Goal: Task Accomplishment & Management: Manage account settings

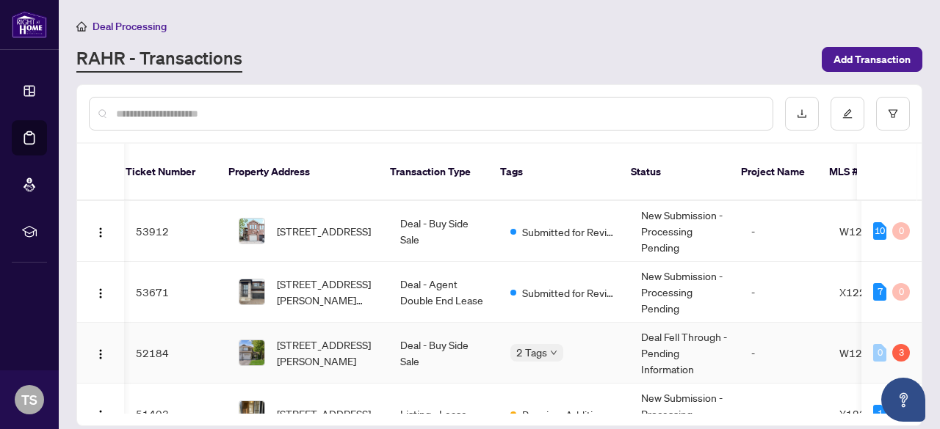
scroll to position [0, 10]
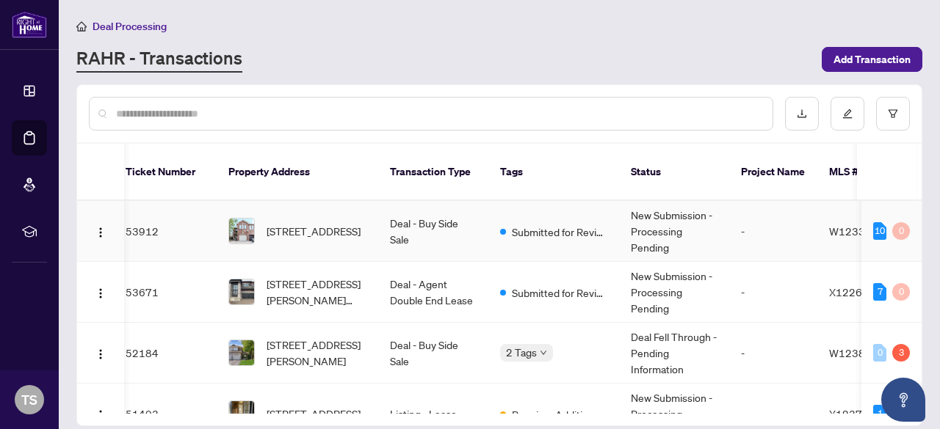
drag, startPoint x: 916, startPoint y: 193, endPoint x: 916, endPoint y: 208, distance: 14.7
click at [918, 207] on div "53912 [STREET_ADDRESS] Deal - Buy Side Sale Submitted for Review New Submission…" at bounding box center [499, 307] width 844 height 213
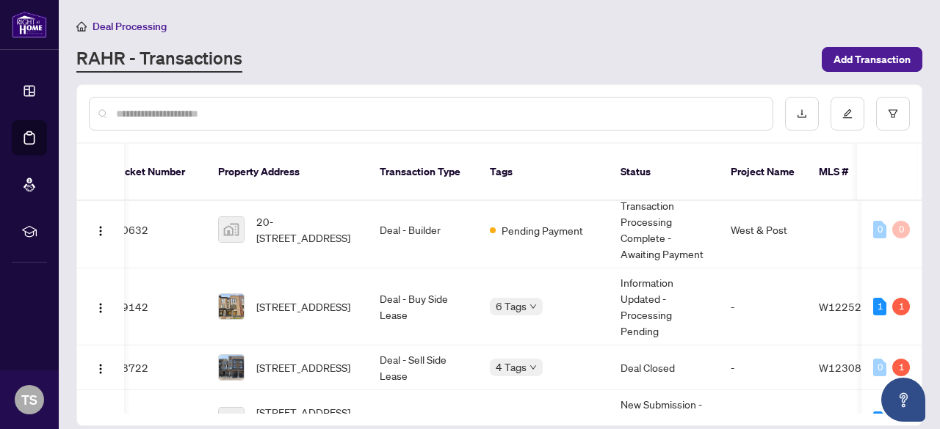
scroll to position [426, 21]
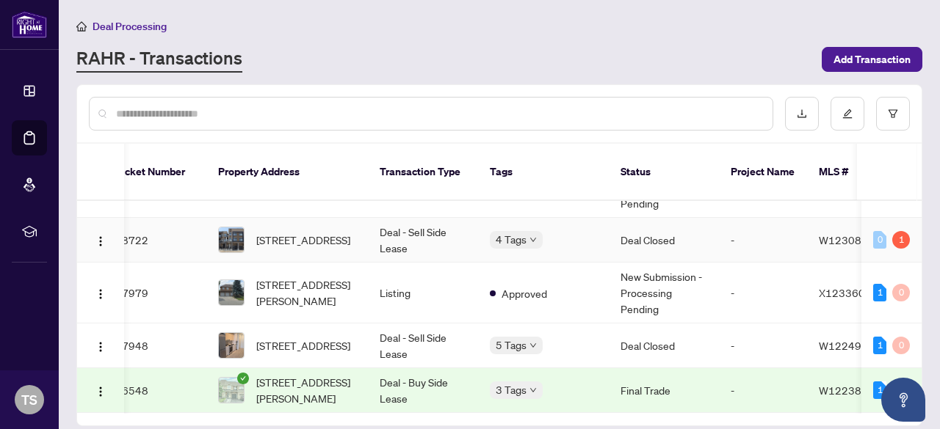
click at [766, 233] on td "-" at bounding box center [763, 240] width 88 height 45
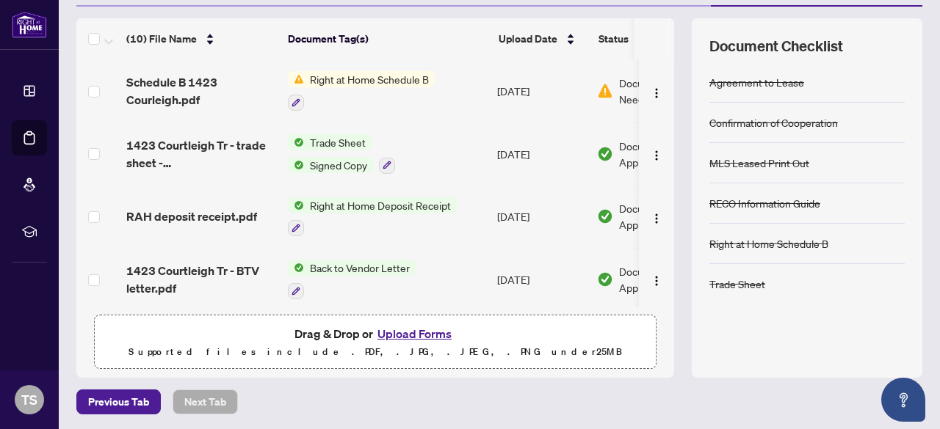
scroll to position [29, 0]
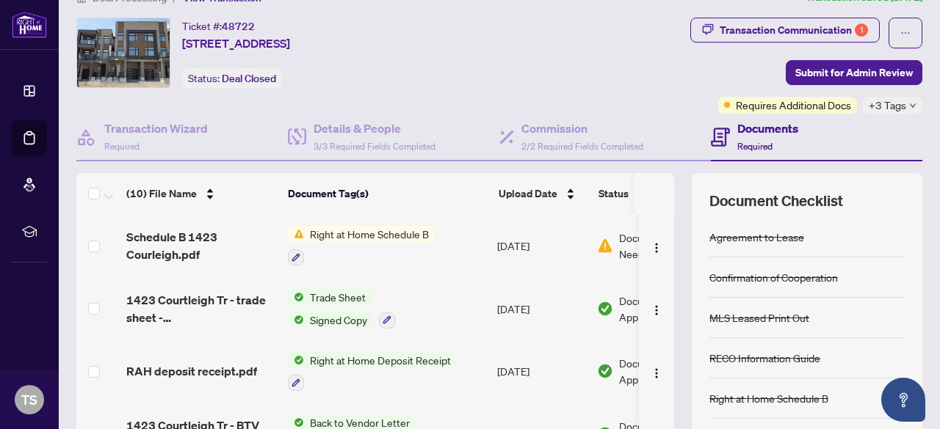
click at [399, 248] on div at bounding box center [361, 257] width 147 height 18
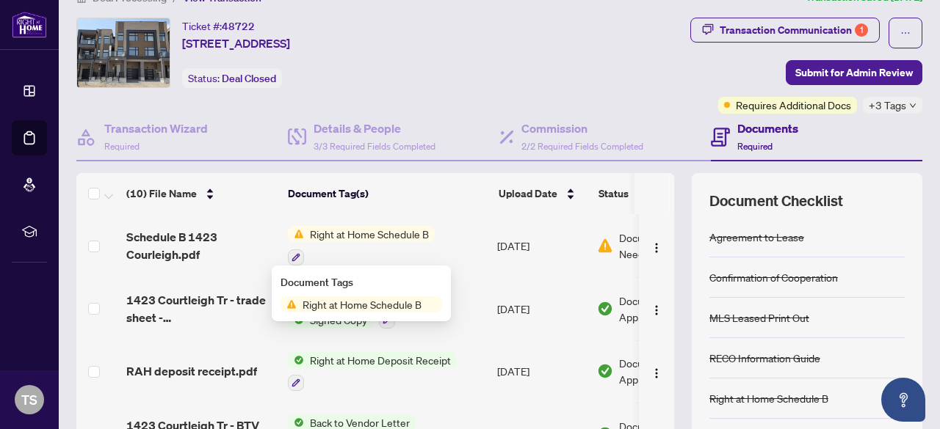
click at [432, 231] on span "Right at Home Schedule B" at bounding box center [369, 234] width 131 height 16
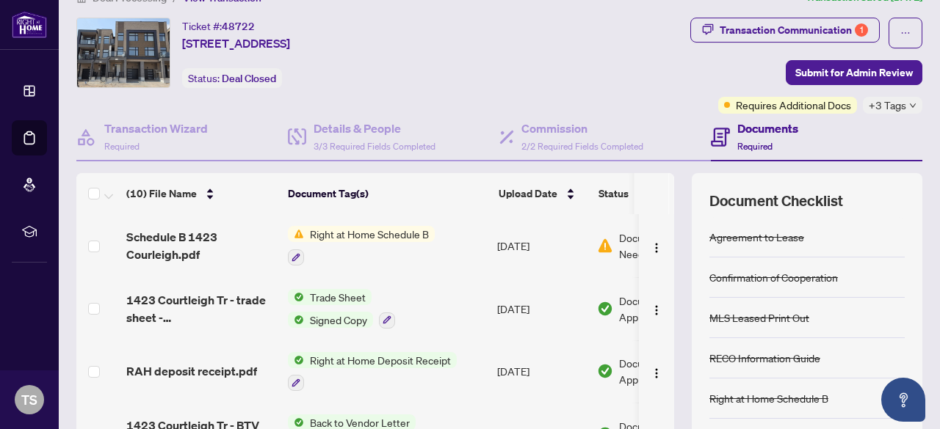
click at [344, 221] on td "Right at Home Schedule B" at bounding box center [386, 245] width 209 height 63
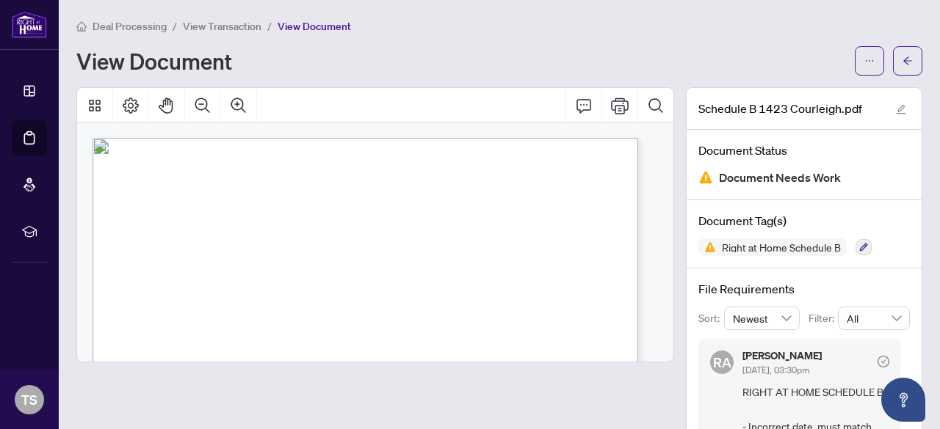
click at [240, 27] on span "View Transaction" at bounding box center [222, 26] width 79 height 13
